Goal: Find contact information: Find contact information

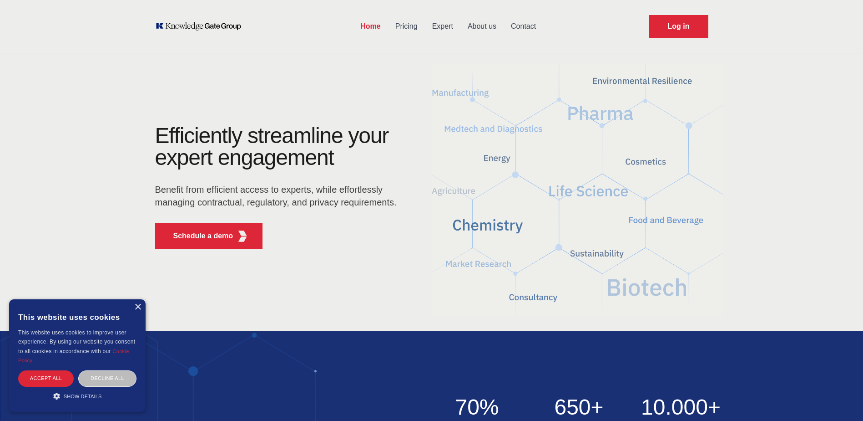
click at [529, 22] on link "Contact" at bounding box center [524, 27] width 40 height 24
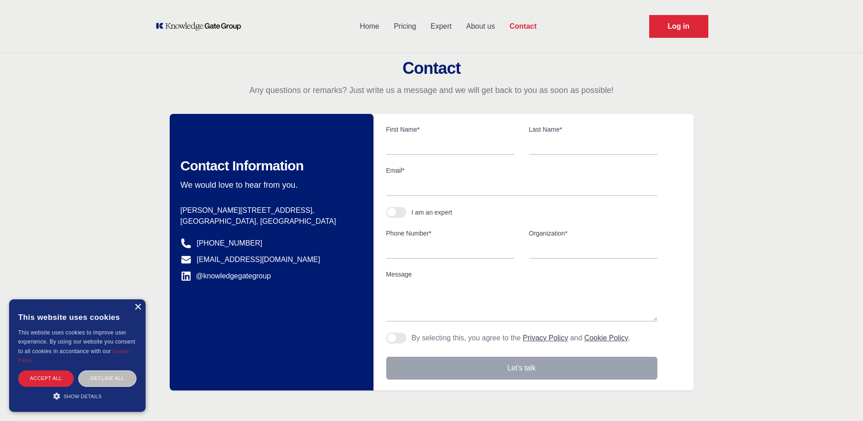
click at [134, 306] on div "×" at bounding box center [137, 307] width 7 height 7
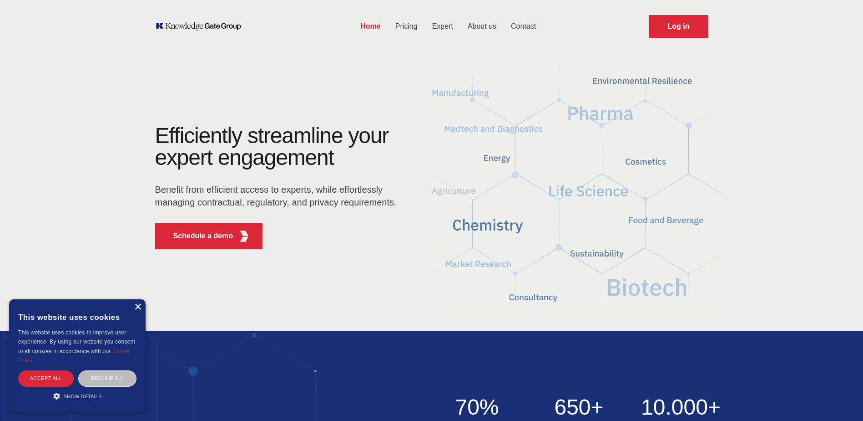
click at [134, 307] on div "×" at bounding box center [137, 307] width 7 height 7
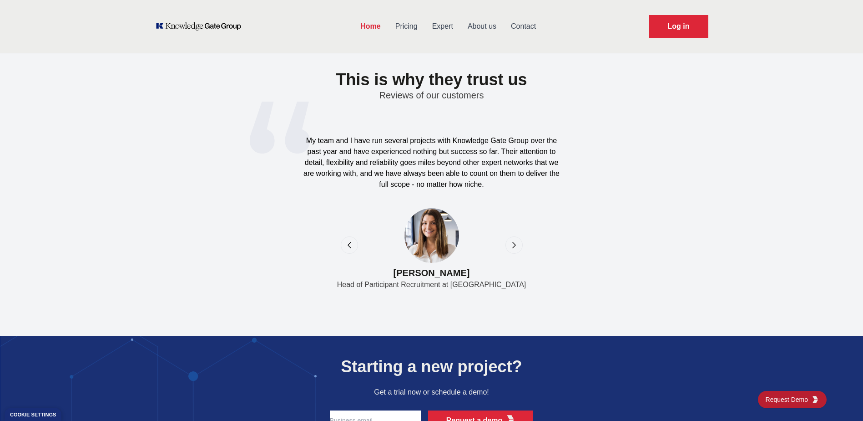
scroll to position [2867, 0]
